Goal: Task Accomplishment & Management: Manage account settings

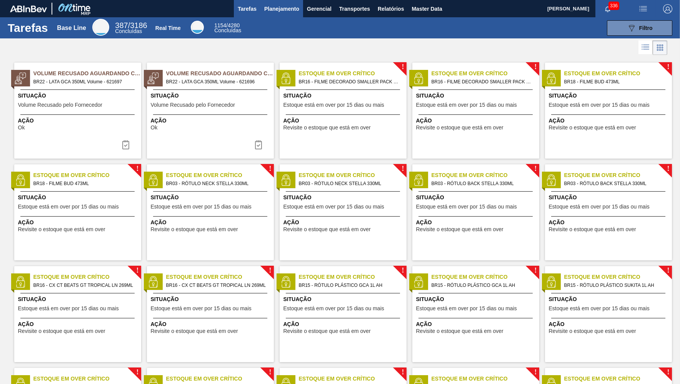
click at [274, 7] on span "Planejamento" at bounding box center [281, 8] width 35 height 9
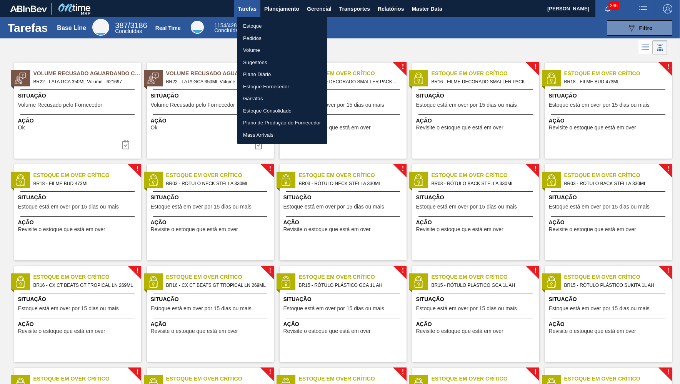
click at [255, 22] on li "Estoque" at bounding box center [282, 26] width 90 height 12
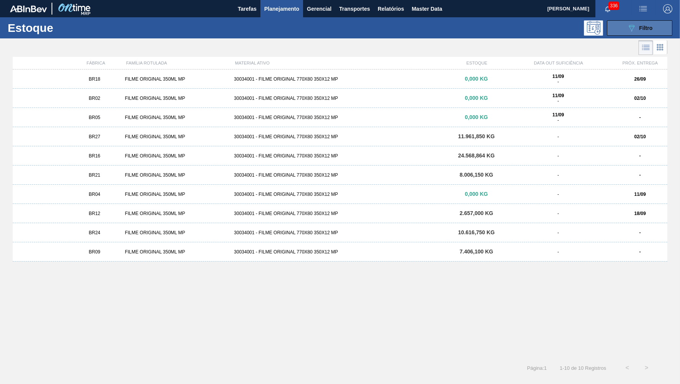
click at [629, 32] on icon "089F7B8B-B2A5-4AFE-B5C0-19BA573D28AC" at bounding box center [631, 27] width 9 height 9
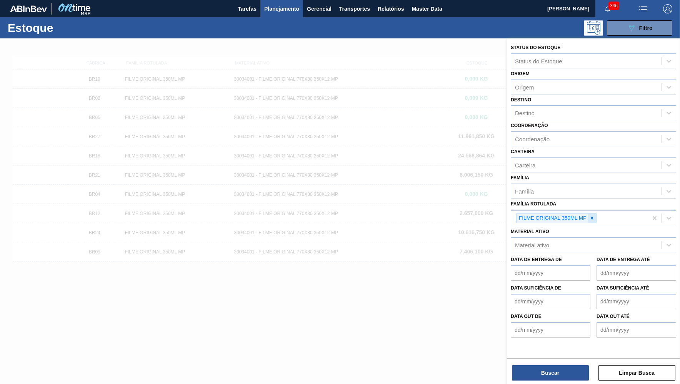
click at [590, 214] on div at bounding box center [591, 219] width 8 height 10
type Rotulada "caixa papelao b"
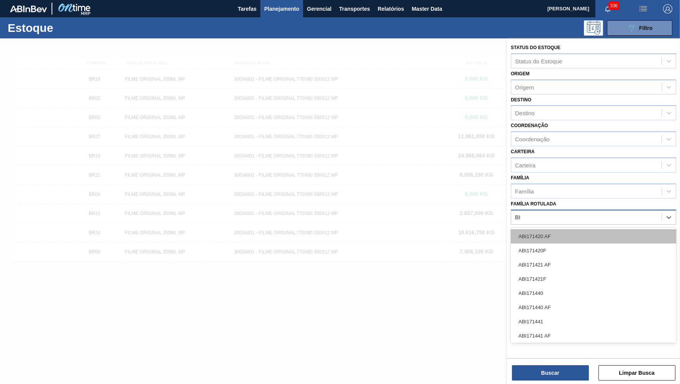
type Rotulada "BIB"
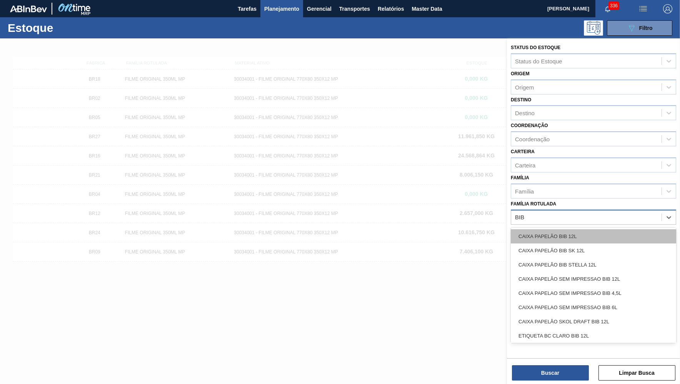
click at [570, 230] on div "CAIXA PAPELÃO BIB 12L" at bounding box center [592, 236] width 165 height 14
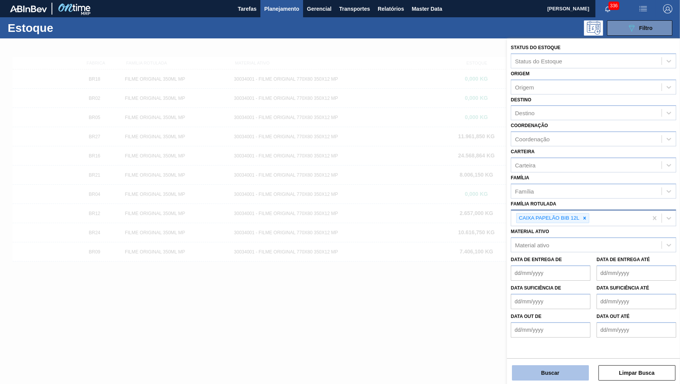
click at [545, 374] on button "Buscar" at bounding box center [550, 373] width 77 height 15
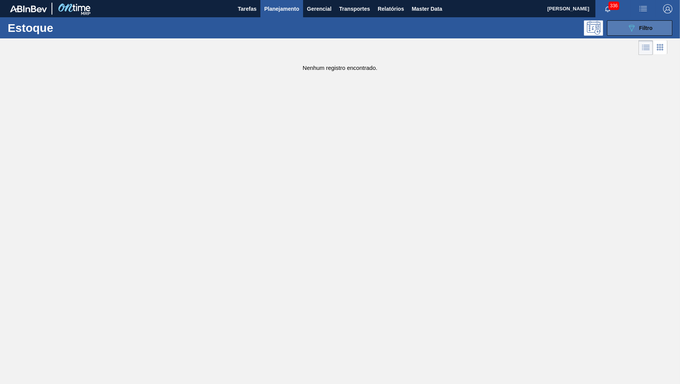
click at [617, 34] on button "089F7B8B-B2A5-4AFE-B5C0-19BA573D28AC Filtro" at bounding box center [639, 27] width 65 height 15
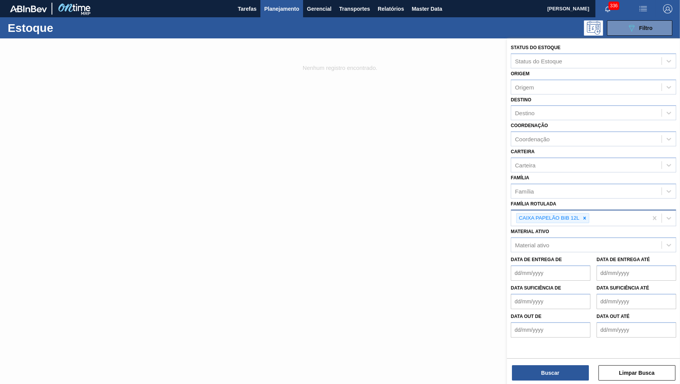
click at [605, 211] on div "CAIXA PAPELÃO BIB 12L" at bounding box center [579, 219] width 136 height 16
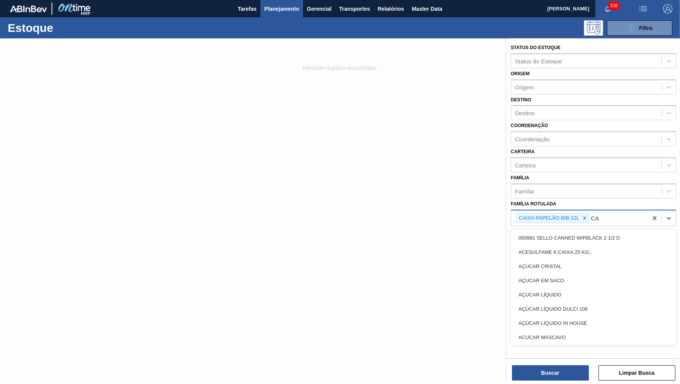
type Rotulada "C"
type Rotulada "BIB"
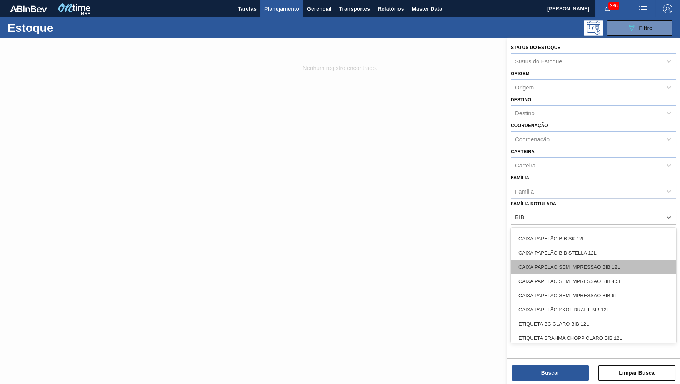
scroll to position [24, 0]
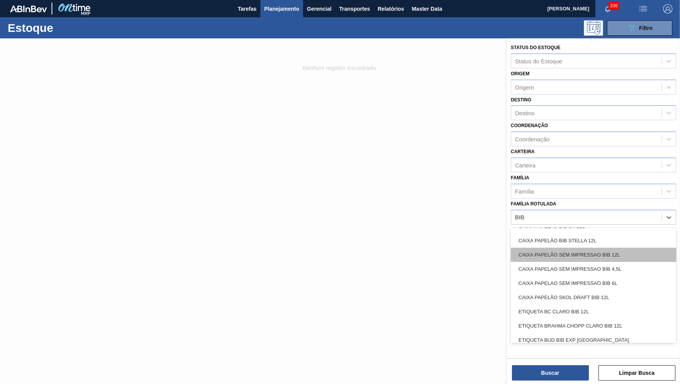
click at [570, 248] on div "CAIXA PAPELÃO SEM IMPRESSAO BIB 12L" at bounding box center [592, 255] width 165 height 14
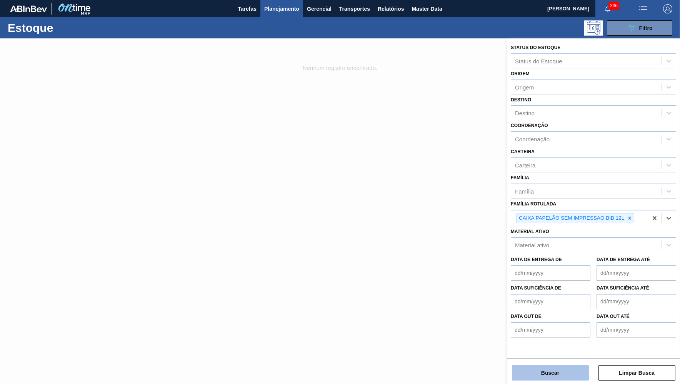
click at [553, 376] on button "Buscar" at bounding box center [550, 373] width 77 height 15
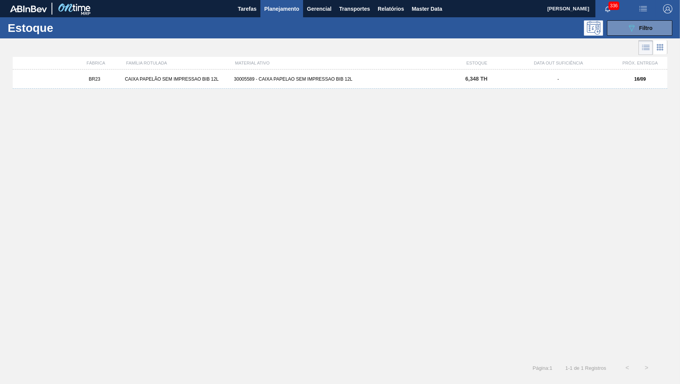
click at [358, 81] on div "30005589 - CAIXA PAPELAO SEM IMPRESSAO BIB 12L" at bounding box center [340, 78] width 218 height 5
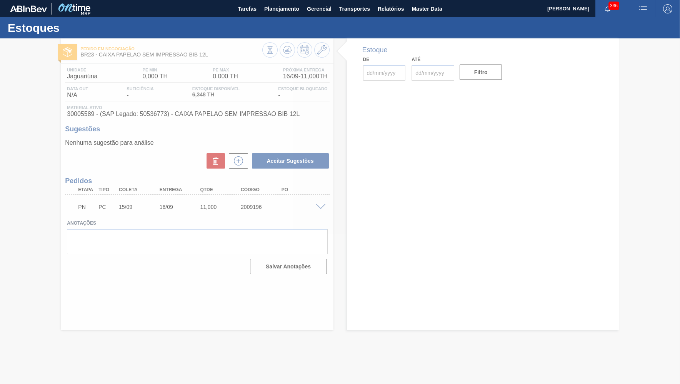
type input "[DATE]"
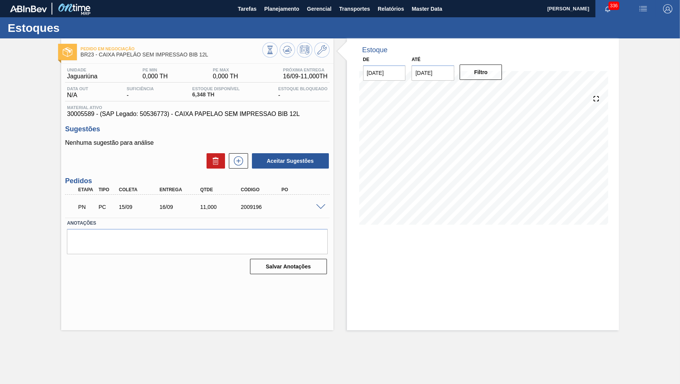
click at [321, 211] on div "PN PC 15/09 16/09 11,000 2009196" at bounding box center [197, 206] width 264 height 19
click at [321, 207] on span at bounding box center [320, 208] width 9 height 6
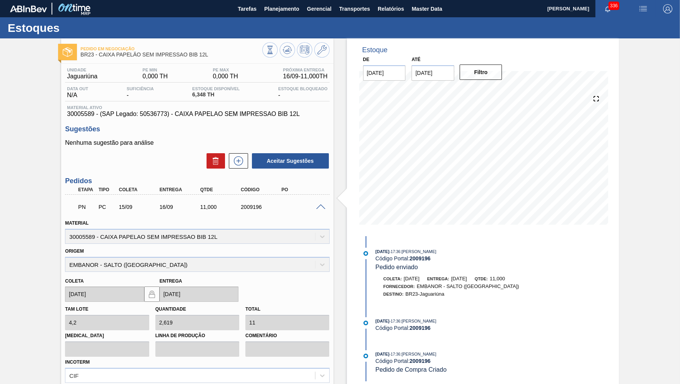
click at [201, 118] on span "30005589 - (SAP Legado: 50536773) - CAIXA PAPELAO SEM IMPRESSAO BIB 12L" at bounding box center [197, 114] width 260 height 7
drag, startPoint x: 173, startPoint y: 56, endPoint x: 251, endPoint y: 58, distance: 77.7
click at [251, 58] on span "BR23 - CAIXA PAPELÃO SEM IMPRESSAO BIB 12L" at bounding box center [170, 55] width 181 height 6
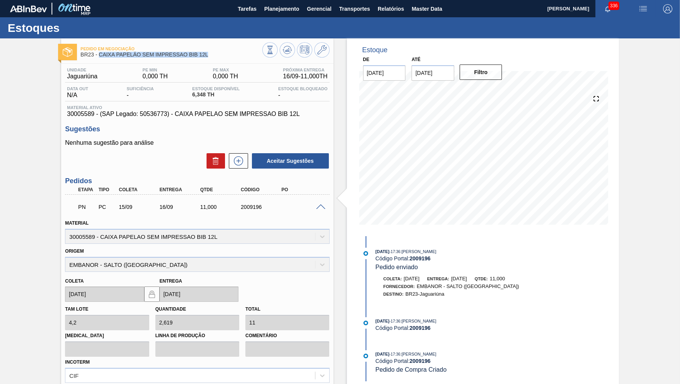
copy span "CAIXA PAPELÃO SEM IMPRESSAO BIB 12L"
click at [287, 10] on span "Planejamento" at bounding box center [281, 8] width 35 height 9
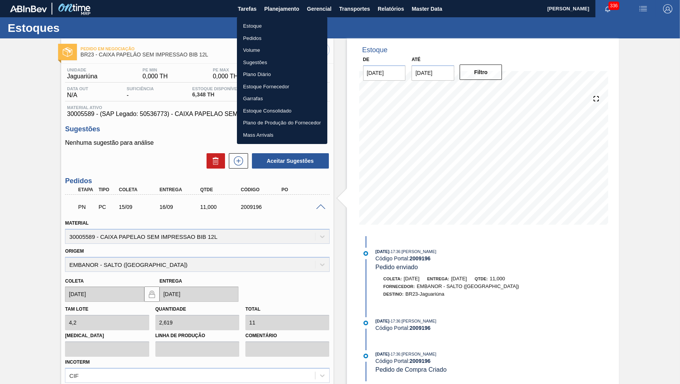
click at [248, 24] on li "Estoque" at bounding box center [282, 26] width 90 height 12
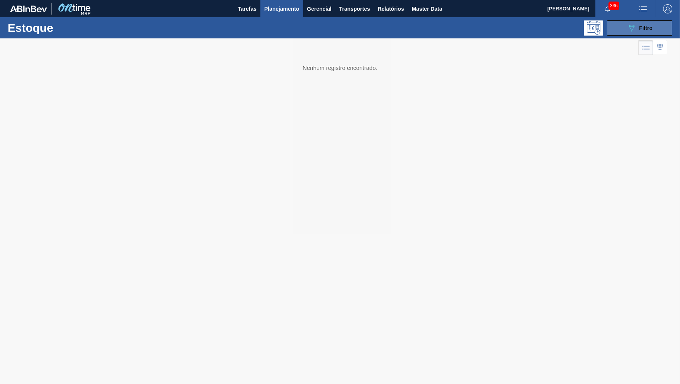
click at [616, 26] on button "089F7B8B-B2A5-4AFE-B5C0-19BA573D28AC Filtro" at bounding box center [639, 27] width 65 height 15
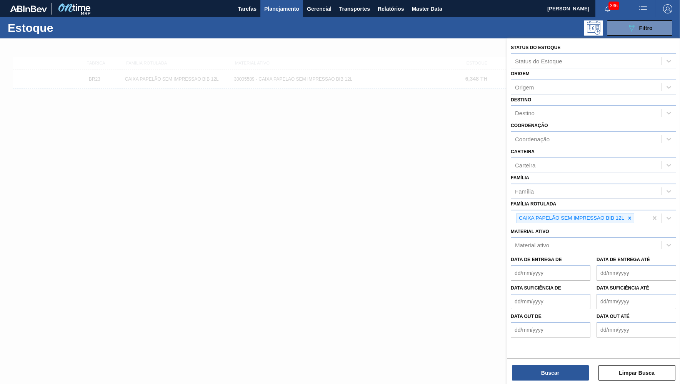
click at [626, 214] on div at bounding box center [629, 219] width 8 height 10
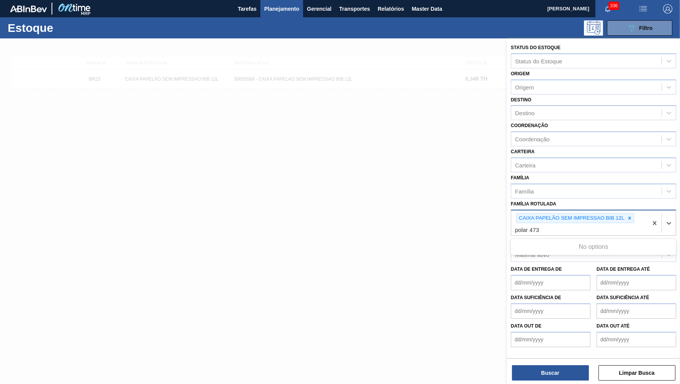
type Rotulada "polar 473"
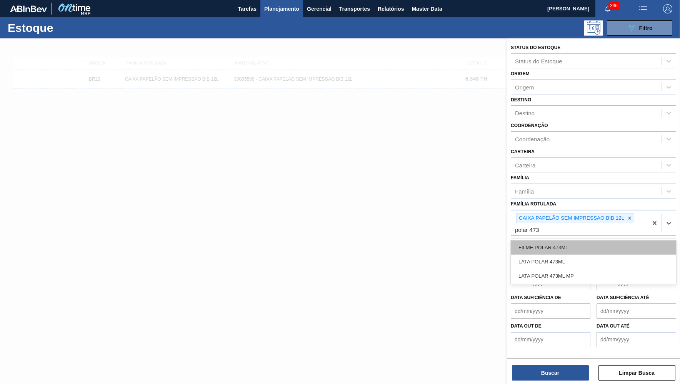
click at [564, 241] on div "FILME POLAR 473ML" at bounding box center [592, 248] width 165 height 14
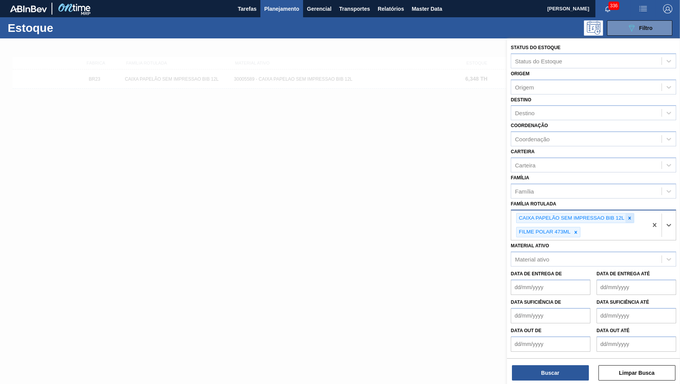
click at [632, 216] on icon at bounding box center [629, 218] width 5 height 5
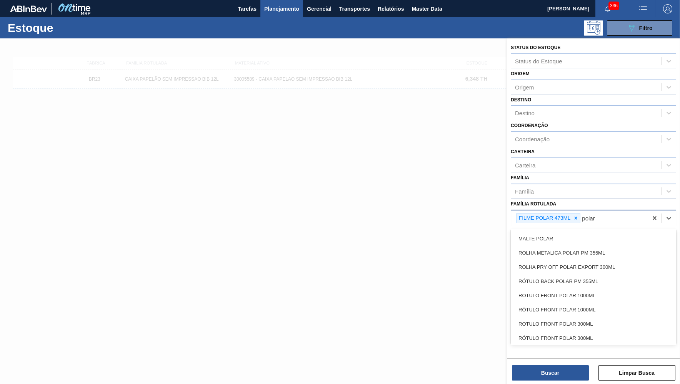
scroll to position [407, 0]
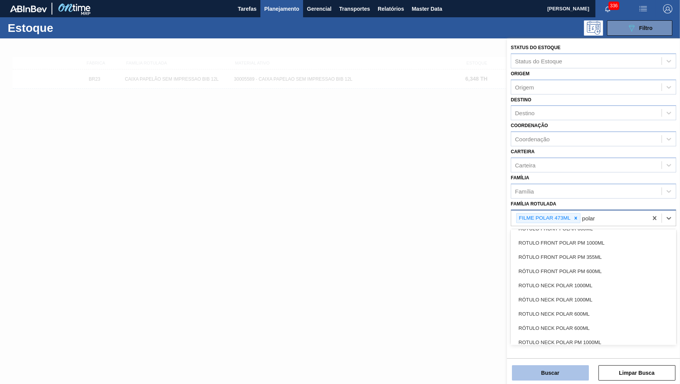
type Rotulada "polar"
click at [557, 377] on button "Buscar" at bounding box center [550, 373] width 77 height 15
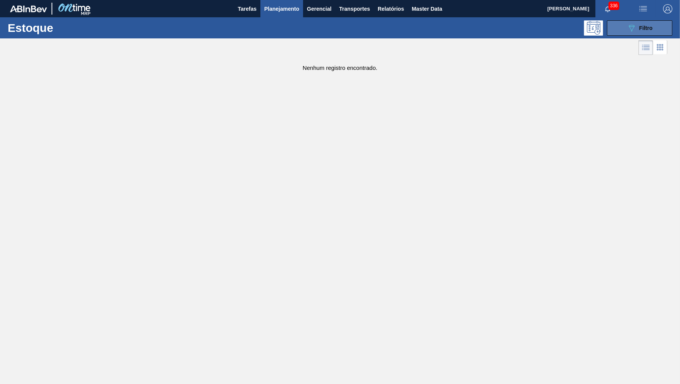
click at [632, 22] on button "089F7B8B-B2A5-4AFE-B5C0-19BA573D28AC Filtro" at bounding box center [639, 27] width 65 height 15
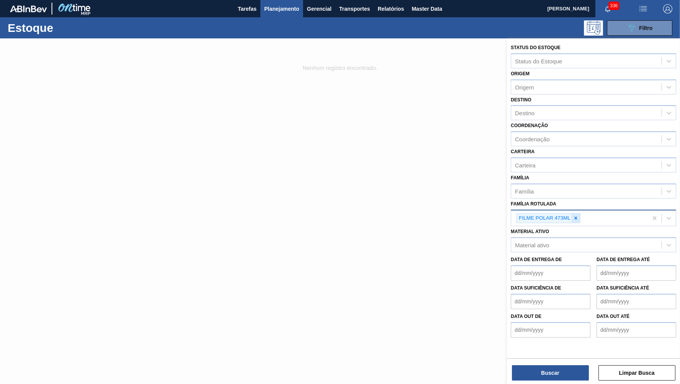
click at [579, 214] on div at bounding box center [575, 219] width 8 height 10
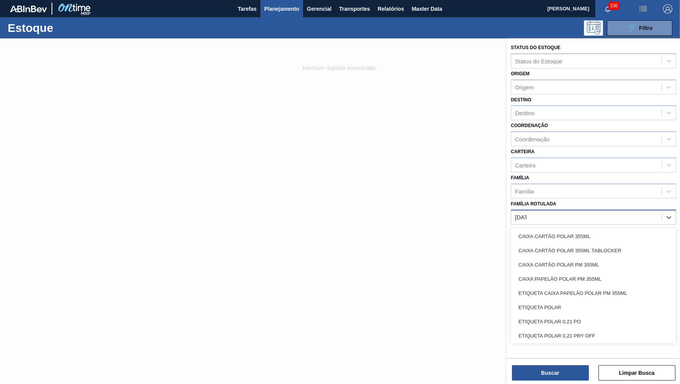
type Rotulada "polar"
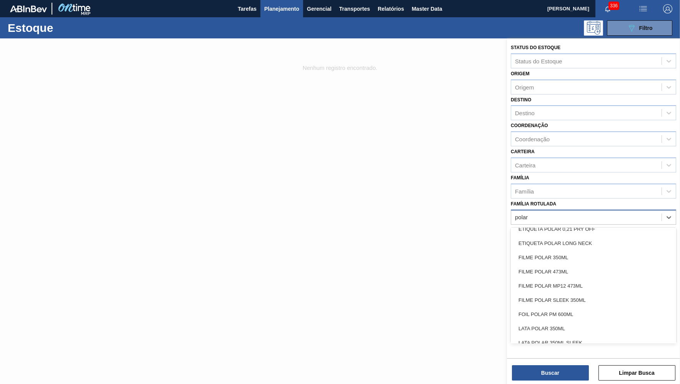
scroll to position [125, 0]
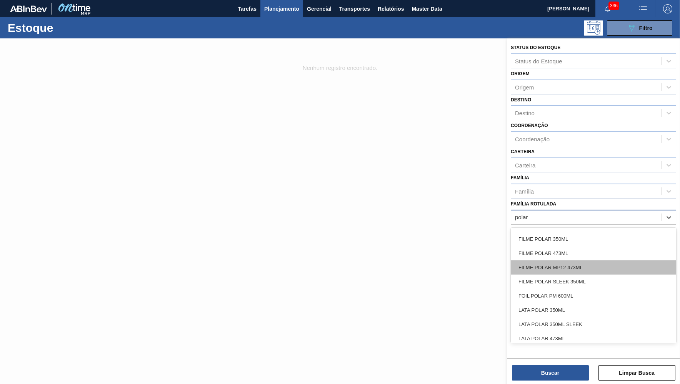
click at [599, 261] on div "FILME POLAR MP12 473ML" at bounding box center [592, 268] width 165 height 14
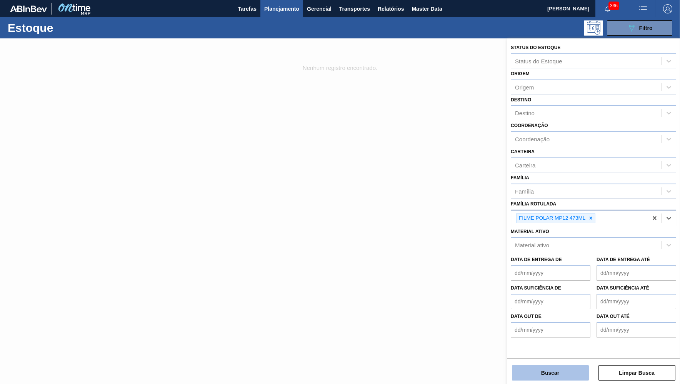
click at [553, 380] on button "Buscar" at bounding box center [550, 373] width 77 height 15
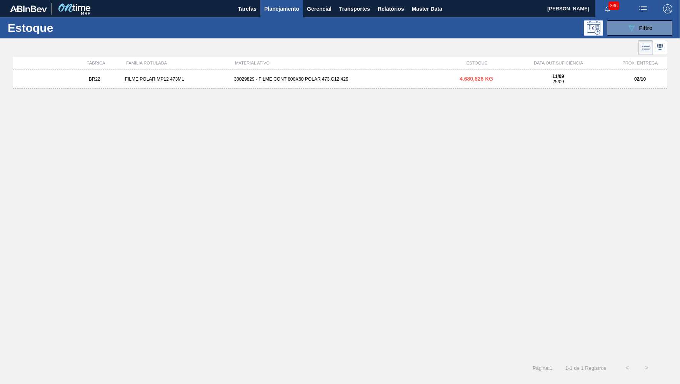
click at [395, 85] on div "BR22 FILME POLAR MP12 473ML 30029829 - FILME CONT 800X60 POLAR 473 C12 429 4.68…" at bounding box center [340, 79] width 654 height 19
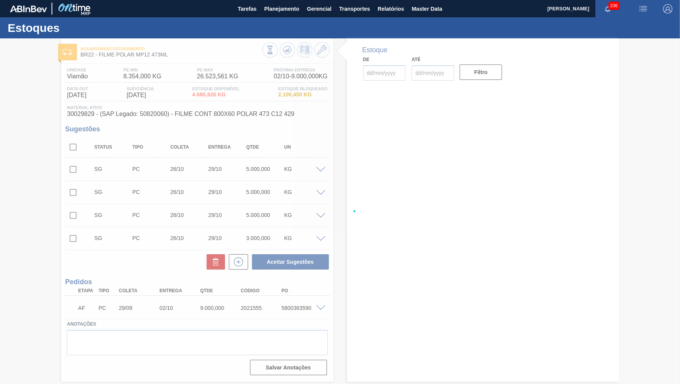
type input "[DATE]"
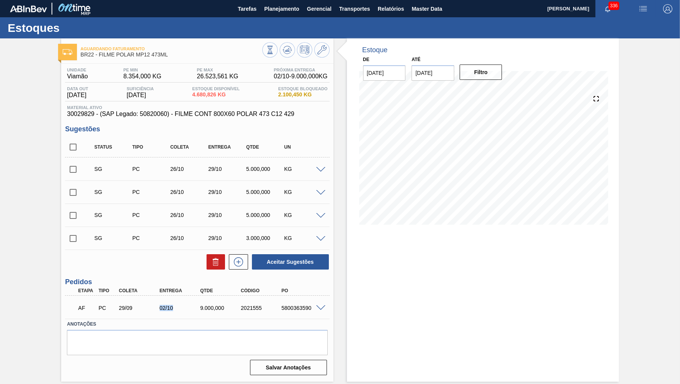
drag, startPoint x: 176, startPoint y: 311, endPoint x: 157, endPoint y: 311, distance: 19.6
click at [158, 311] on div "02/10" at bounding box center [180, 308] width 45 height 6
click at [422, 69] on input "[DATE]" at bounding box center [432, 72] width 43 height 15
click at [489, 93] on div "setembro 2025" at bounding box center [458, 91] width 92 height 7
click at [495, 92] on button "Next Month" at bounding box center [497, 91] width 5 height 5
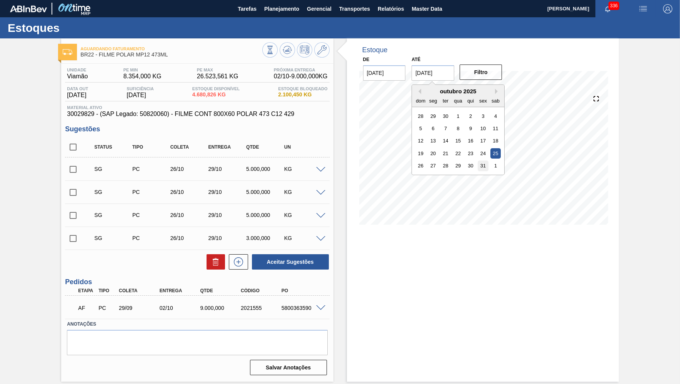
click at [478, 161] on div "31" at bounding box center [483, 166] width 10 height 10
type input "[DATE]"
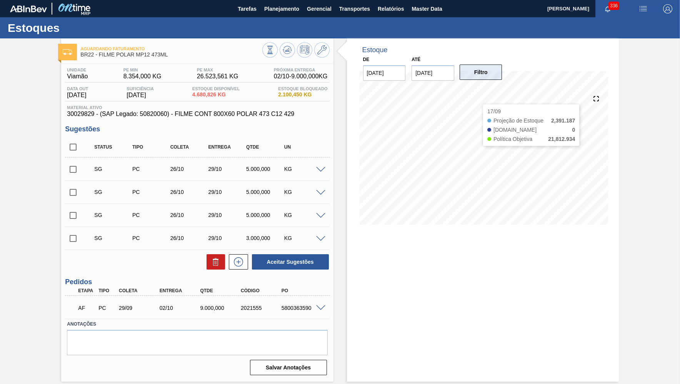
click at [476, 73] on button "Filtro" at bounding box center [480, 72] width 43 height 15
click at [319, 307] on span at bounding box center [320, 309] width 9 height 6
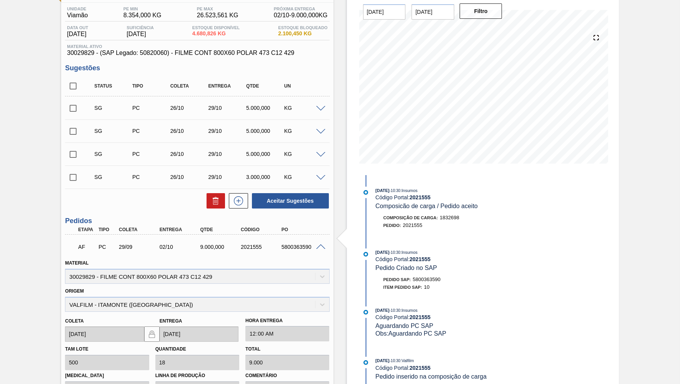
scroll to position [180, 0]
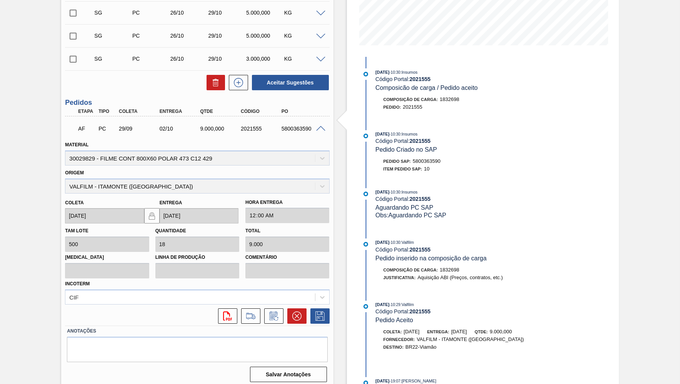
click at [322, 128] on span at bounding box center [320, 129] width 9 height 6
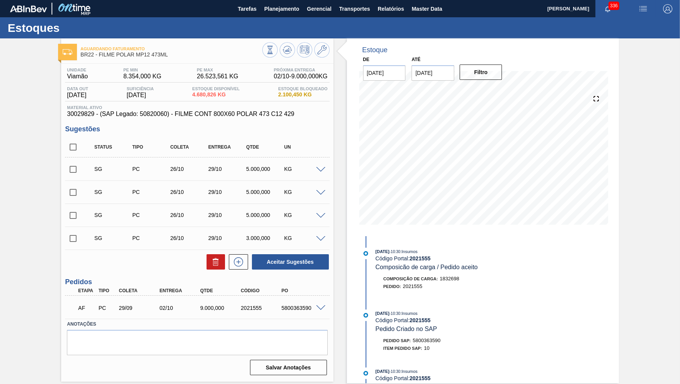
click at [237, 173] on div "SG PC 26/10 29/10 5.000,000 KG" at bounding box center [203, 168] width 228 height 15
click at [231, 115] on span "30029829 - (SAP Legado: 50820060) - FILME CONT 800X60 POLAR 473 C12 429" at bounding box center [197, 114] width 260 height 7
drag, startPoint x: 277, startPoint y: 100, endPoint x: 342, endPoint y: 93, distance: 65.0
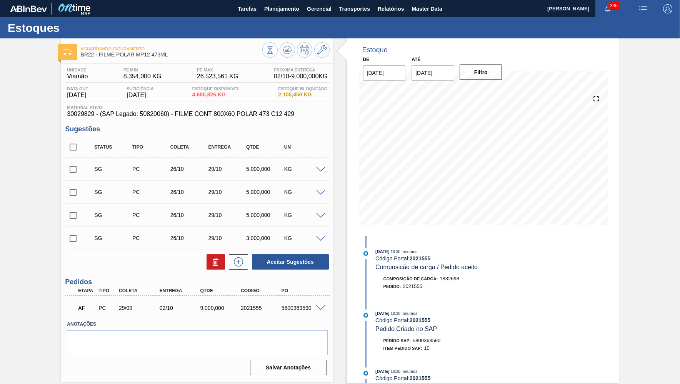
click at [342, 93] on div "Aguardando Faturamento BR22 - FILME POLAR MP12 473ML Unidade Viamão PE MIN 8.35…" at bounding box center [340, 210] width 680 height 345
click at [282, 146] on div "UN" at bounding box center [303, 147] width 42 height 5
click at [318, 311] on div "5800363590" at bounding box center [301, 308] width 45 height 6
click at [322, 305] on div "AF PC 29/09 02/10 9.000,000 2021555 5800363590" at bounding box center [197, 307] width 264 height 19
click at [321, 308] on span at bounding box center [320, 309] width 9 height 6
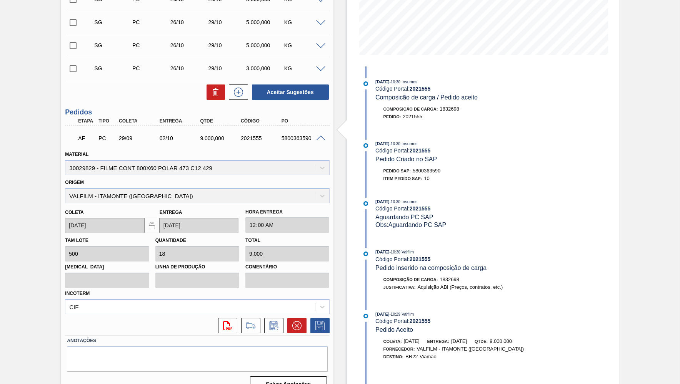
scroll to position [180, 0]
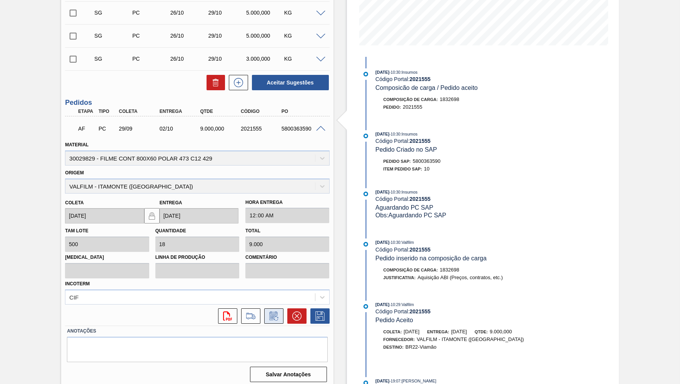
click at [274, 317] on icon at bounding box center [276, 319] width 4 height 4
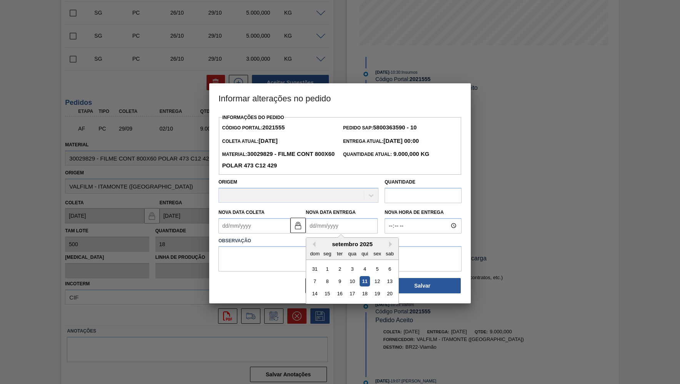
click at [337, 221] on Entrega2021555 "Nova Data Entrega" at bounding box center [342, 225] width 72 height 15
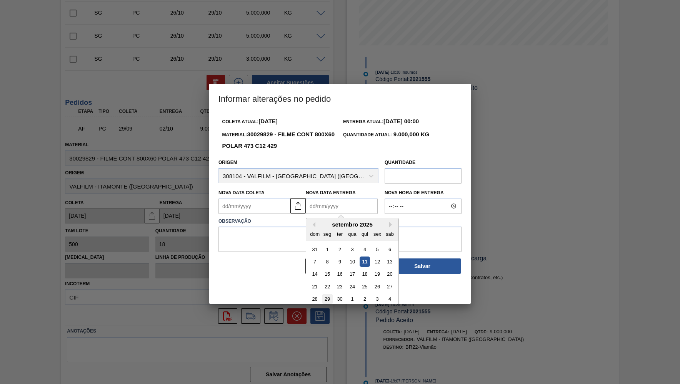
click at [326, 294] on div "29" at bounding box center [327, 299] width 10 height 10
type Coleta2021555 "[DATE]"
type Entrega2021555 "[DATE]"
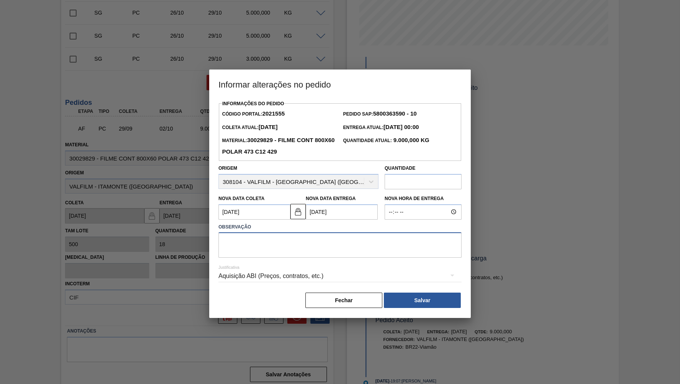
click at [282, 239] on textarea at bounding box center [339, 245] width 243 height 25
click at [380, 241] on textarea "Porposta de antecipação, por volume da unidade ter sido bloquado por qualidade" at bounding box center [339, 245] width 243 height 25
click at [235, 236] on textarea "Porposta de antecipação, por volume da unidade ter sido bloqueado por qualidade" at bounding box center [339, 245] width 243 height 25
click at [432, 234] on textarea "Proposta de antecipação, por volume da unidade ter sido bloqueado por qualidade" at bounding box center [339, 245] width 243 height 25
type textarea "Proposta de antecipação, por volume da unidade ter sido bloqueado por qualidade…"
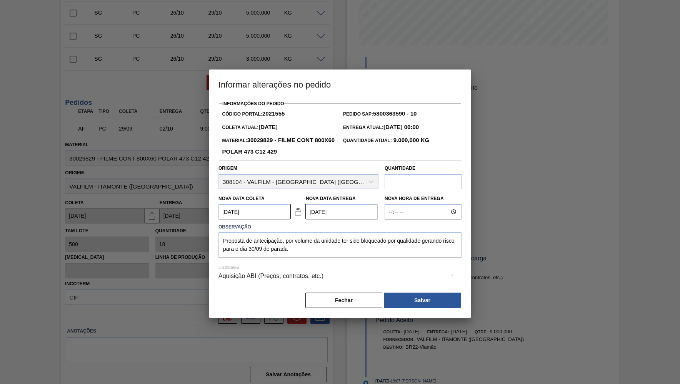
click at [331, 275] on div "Aquisição ABI (Preços, contratos, etc.)" at bounding box center [339, 277] width 243 height 22
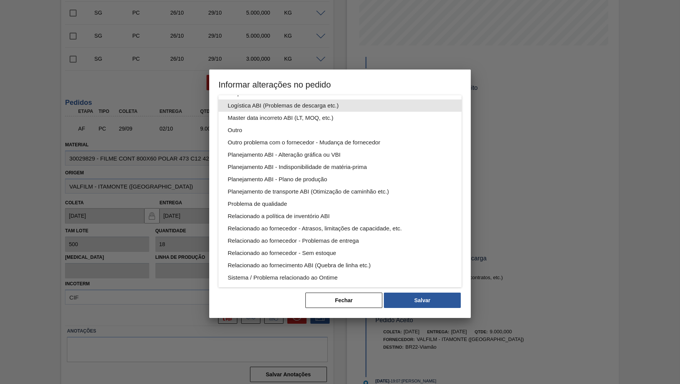
scroll to position [39, 0]
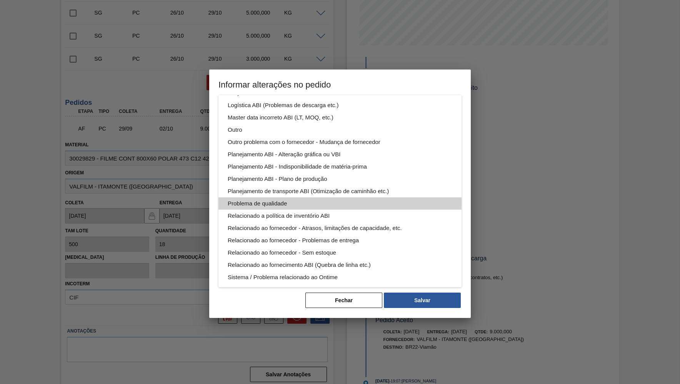
click at [336, 203] on div "Problema de qualidade" at bounding box center [340, 204] width 224 height 12
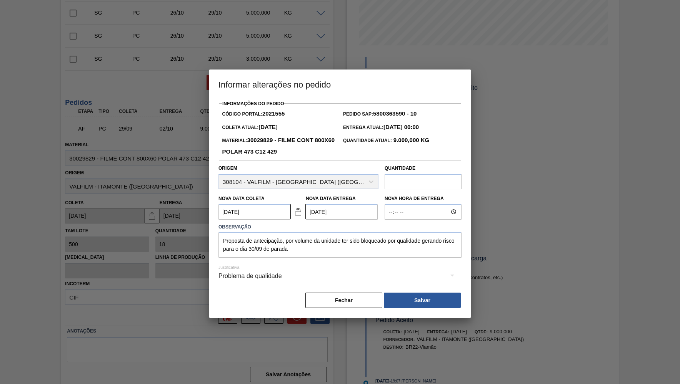
scroll to position [0, 0]
click at [416, 298] on button "Salvar" at bounding box center [422, 300] width 77 height 15
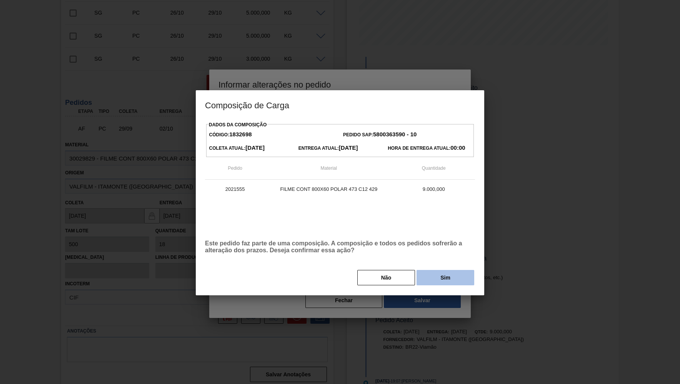
click at [446, 278] on button "Sim" at bounding box center [445, 277] width 58 height 15
